Goal: Information Seeking & Learning: Learn about a topic

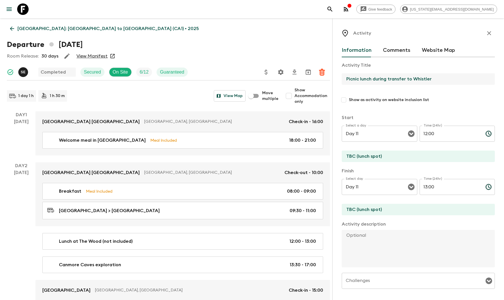
scroll to position [56, 0]
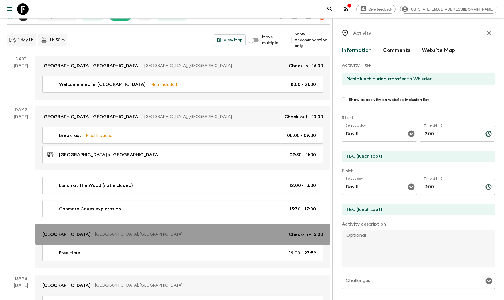
click at [55, 237] on p "[GEOGRAPHIC_DATA]" at bounding box center [66, 234] width 48 height 7
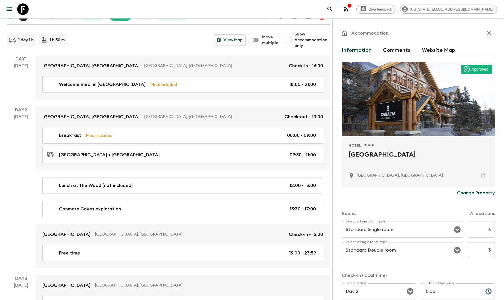
click at [374, 155] on h2 "[GEOGRAPHIC_DATA]" at bounding box center [417, 159] width 139 height 18
copy div "[GEOGRAPHIC_DATA]"
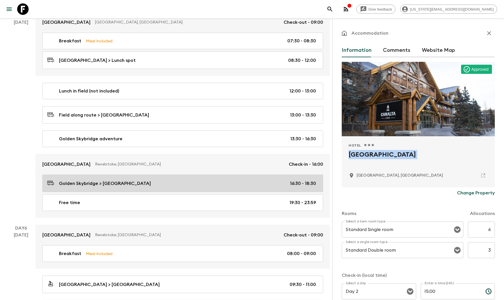
scroll to position [535, 0]
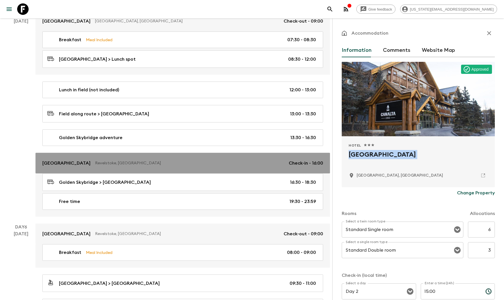
click at [61, 168] on link "[GEOGRAPHIC_DATA] [GEOGRAPHIC_DATA], [GEOGRAPHIC_DATA] Check-in - 16:00" at bounding box center [182, 163] width 294 height 21
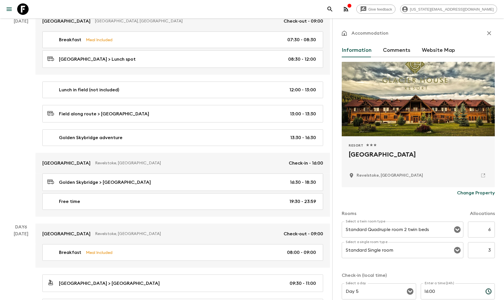
click at [367, 156] on h2 "[GEOGRAPHIC_DATA]" at bounding box center [417, 159] width 139 height 18
copy div "[GEOGRAPHIC_DATA]"
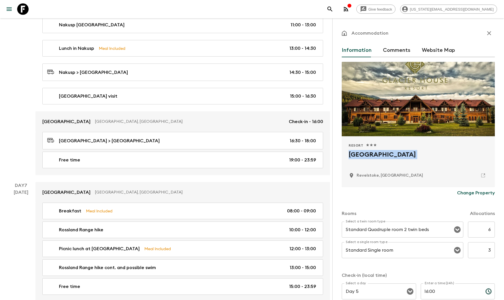
scroll to position [819, 0]
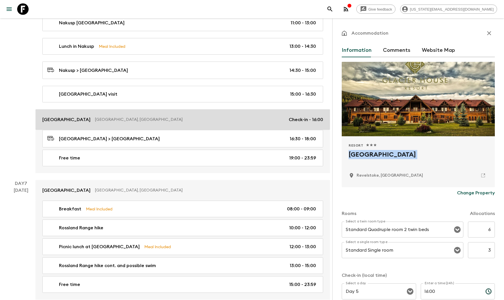
click at [71, 123] on p "[GEOGRAPHIC_DATA]" at bounding box center [66, 119] width 48 height 7
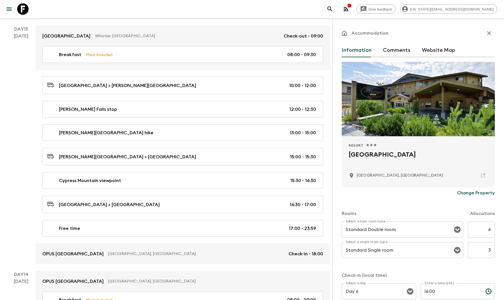
scroll to position [2009, 0]
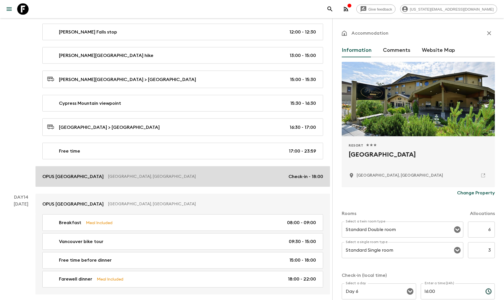
click at [67, 177] on p "OPUS [GEOGRAPHIC_DATA]" at bounding box center [72, 176] width 61 height 7
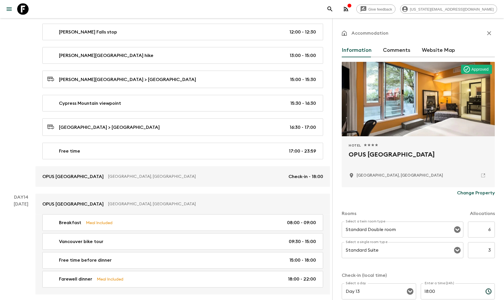
click at [397, 155] on h2 "OPUS [GEOGRAPHIC_DATA]" at bounding box center [417, 159] width 139 height 18
copy h2 "[GEOGRAPHIC_DATA]"
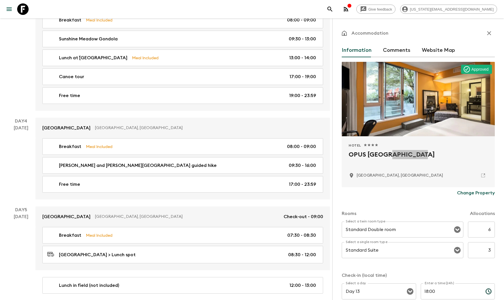
scroll to position [391, 0]
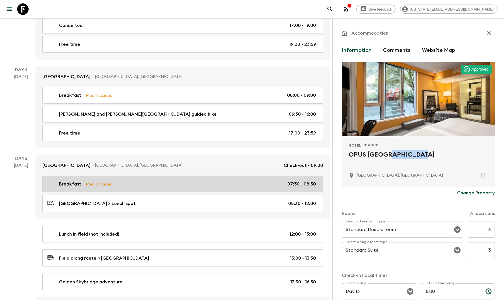
click at [146, 187] on div "Breakfast Meal Included 07:30 - 08:30" at bounding box center [181, 183] width 269 height 7
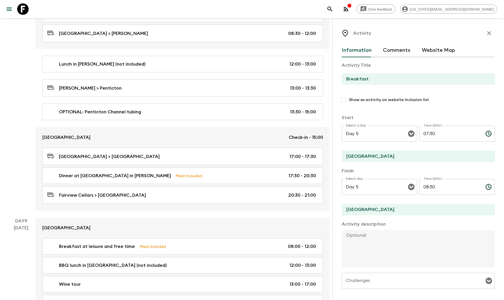
scroll to position [1140, 0]
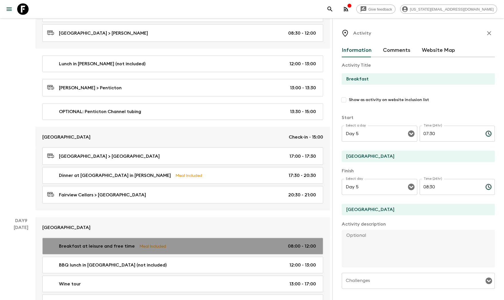
drag, startPoint x: 149, startPoint y: 245, endPoint x: 152, endPoint y: 245, distance: 2.9
click at [149, 245] on p "Meal Included" at bounding box center [152, 246] width 27 height 6
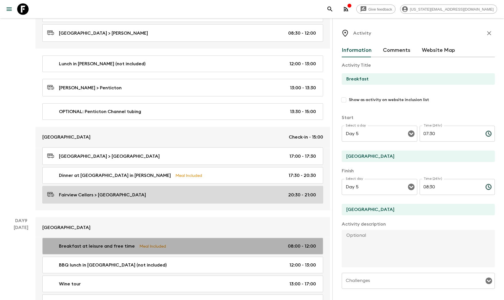
type input "Breakfast at leisure and free time"
type input "[GEOGRAPHIC_DATA]"
type textarea "Flashpackers interested in history can visit the SS Sicamous Sternwheeler, an i…"
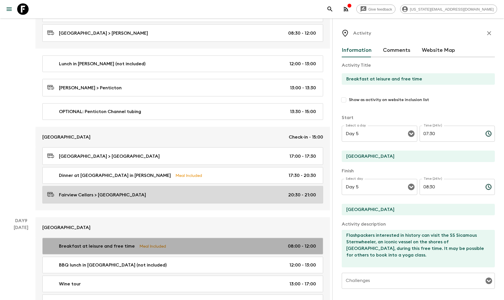
type input "Day 9"
type input "08:00"
type input "Day 9"
type input "12:00"
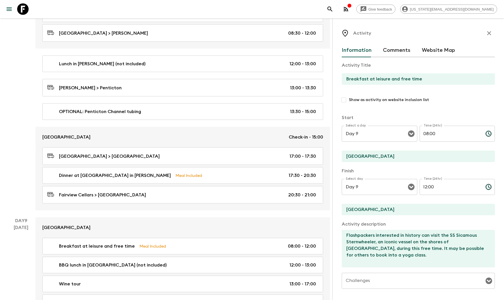
click at [377, 82] on input "Breakfast at leisure and free time" at bounding box center [415, 78] width 148 height 11
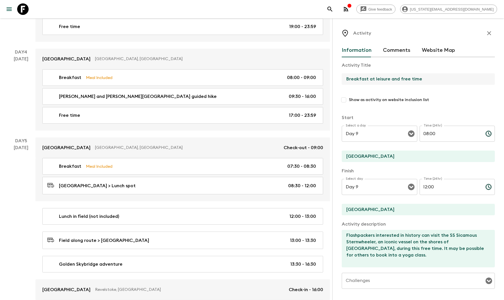
scroll to position [410, 0]
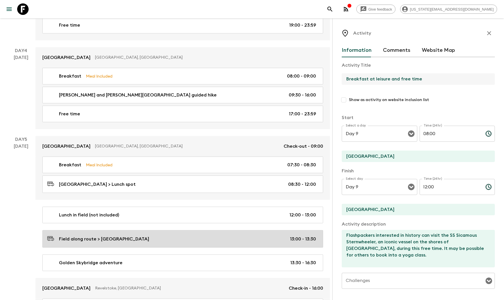
click at [91, 242] on p "Field along route > [GEOGRAPHIC_DATA]" at bounding box center [104, 238] width 90 height 7
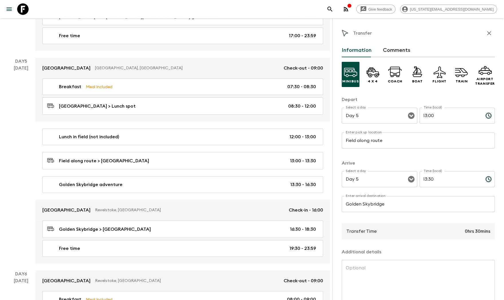
scroll to position [517, 0]
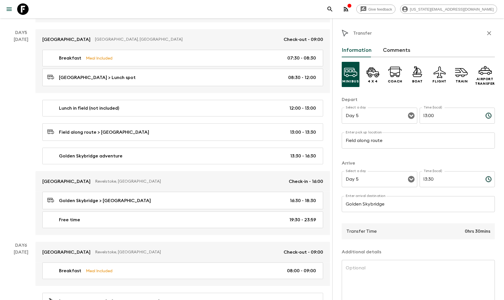
click at [26, 207] on div "[DATE]" at bounding box center [21, 135] width 15 height 199
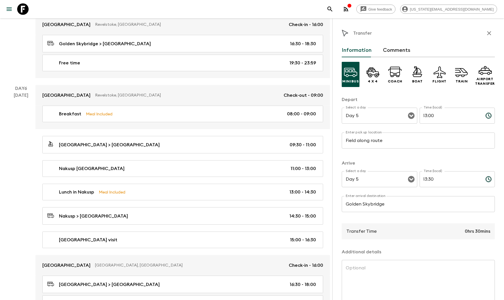
scroll to position [674, 0]
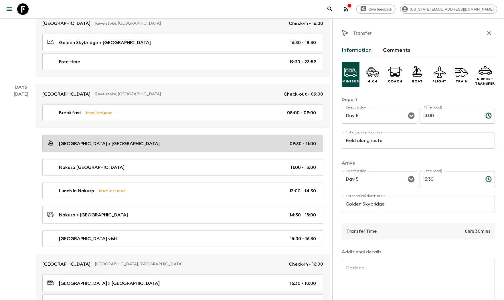
click at [180, 143] on div "[GEOGRAPHIC_DATA] > [GEOGRAPHIC_DATA] 09:30 - 11:00" at bounding box center [181, 144] width 269 height 8
type input "[GEOGRAPHIC_DATA]"
type input "Nakusp [GEOGRAPHIC_DATA]"
type textarea "The day begins with a picturesque ferry ride across [GEOGRAPHIC_DATA], offering…"
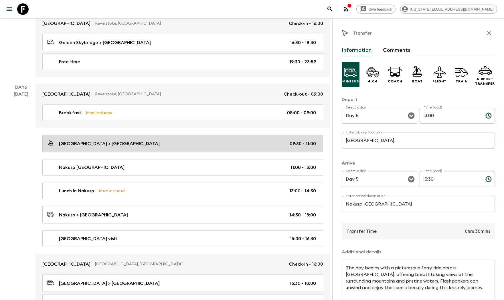
type input "Day 6"
type input "09:30"
type input "Day 6"
type input "11:00"
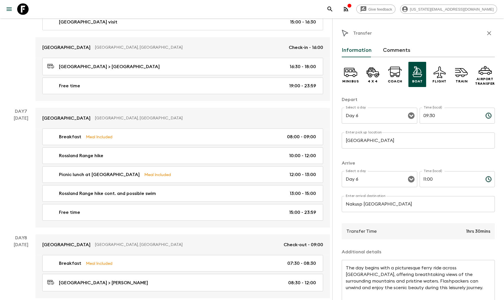
scroll to position [894, 0]
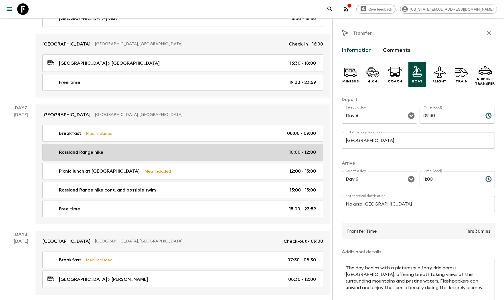
click at [86, 152] on p "Rossland Range hike" at bounding box center [81, 152] width 44 height 7
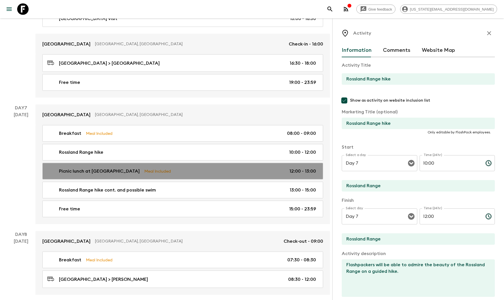
click at [87, 171] on p "Picnic lunch at [GEOGRAPHIC_DATA]" at bounding box center [99, 171] width 81 height 7
type input "Picnic lunch at [GEOGRAPHIC_DATA]"
checkbox input "false"
checkbox input "true"
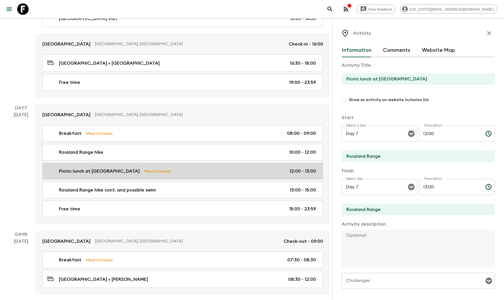
type input "12:00"
type input "13:00"
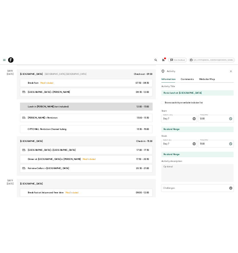
scroll to position [1093, 0]
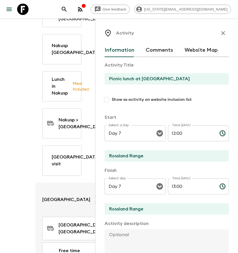
click at [25, 117] on div "[DATE]" at bounding box center [21, 102] width 15 height 327
click at [221, 31] on icon "button" at bounding box center [223, 33] width 7 height 7
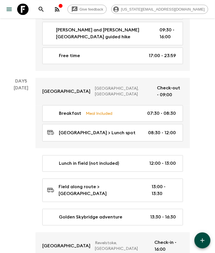
scroll to position [539, 0]
